Goal: Task Accomplishment & Management: Use online tool/utility

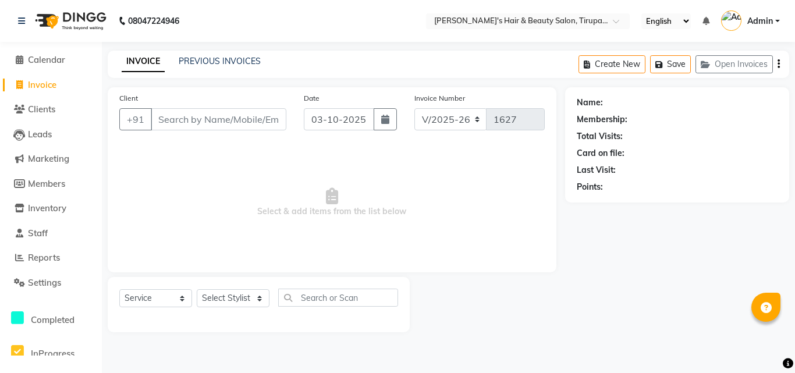
select select "5401"
select select "service"
click at [197, 60] on link "PREVIOUS INVOICES" at bounding box center [220, 61] width 82 height 10
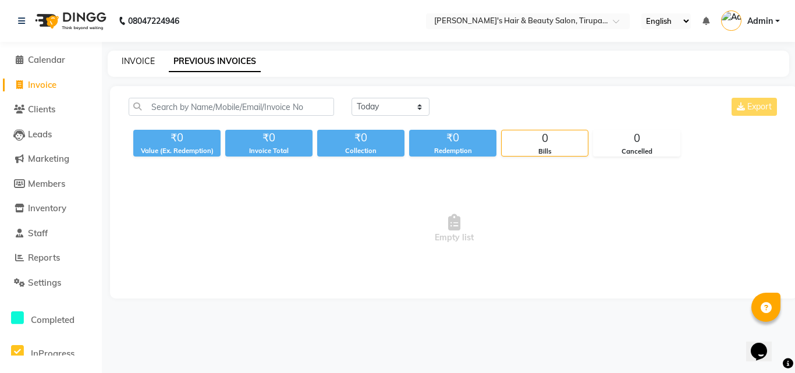
click at [132, 58] on link "INVOICE" at bounding box center [138, 61] width 33 height 10
select select "5401"
select select "service"
